Goal: Information Seeking & Learning: Learn about a topic

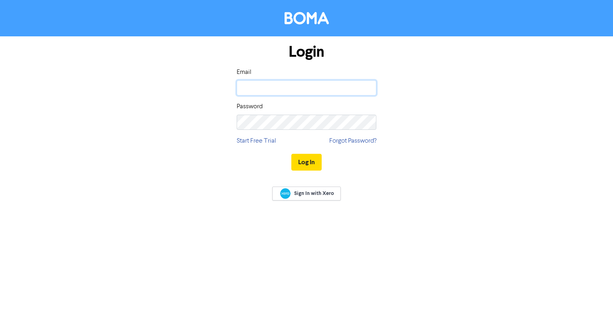
type input "[EMAIL_ADDRESS][DOMAIN_NAME]"
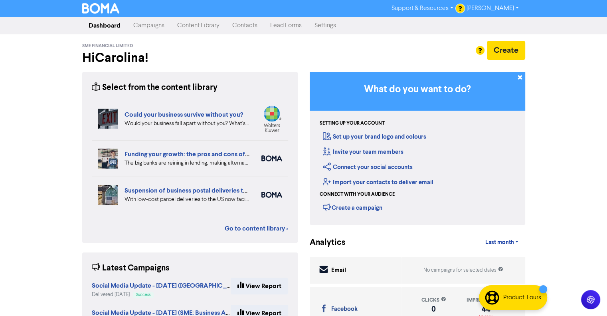
click at [203, 24] on link "Content Library" at bounding box center [198, 26] width 55 height 16
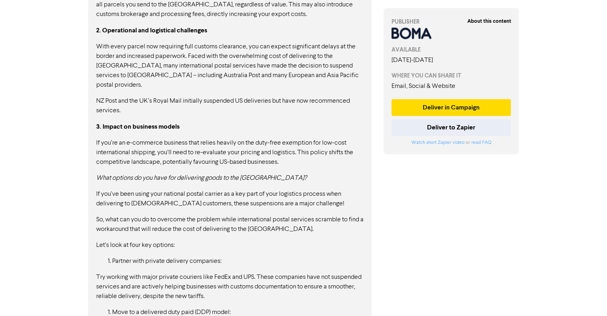
scroll to position [599, 0]
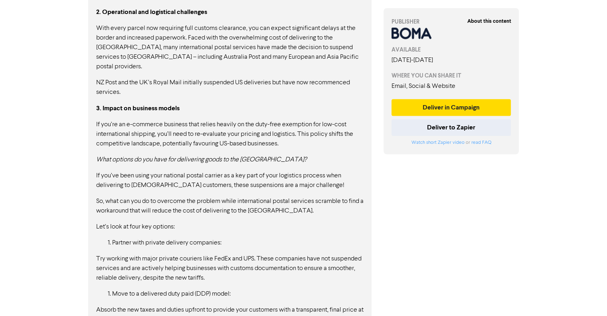
drag, startPoint x: 64, startPoint y: 32, endPoint x: 153, endPoint y: 6, distance: 92.3
